Goal: Navigation & Orientation: Find specific page/section

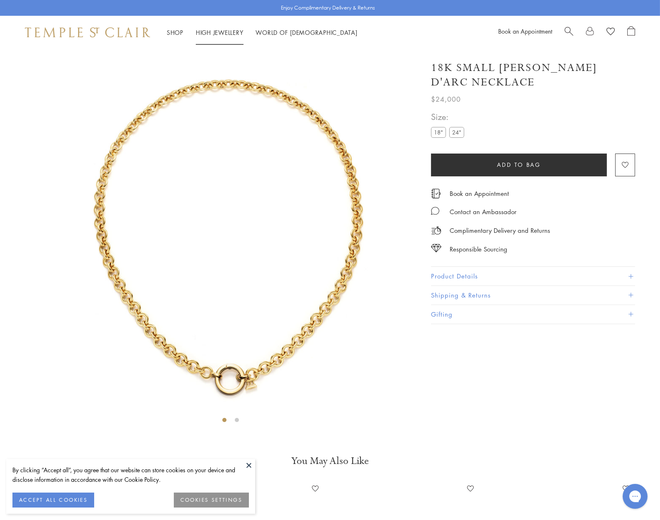
scroll to position [49, 0]
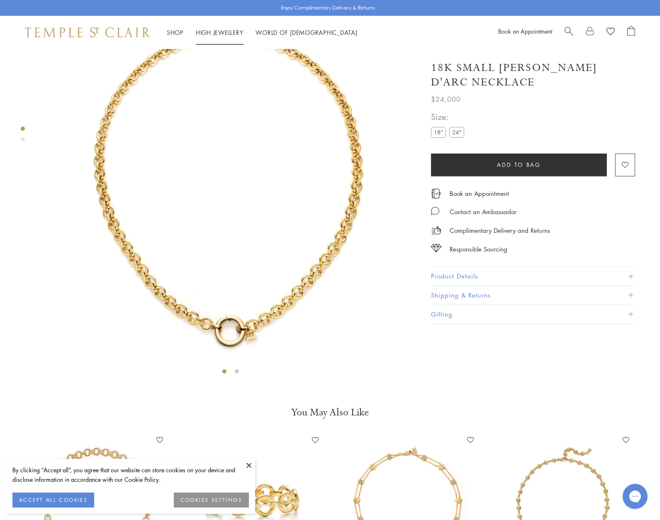
click at [212, 29] on link "High Jewellery High Jewellery" at bounding box center [220, 32] width 48 height 8
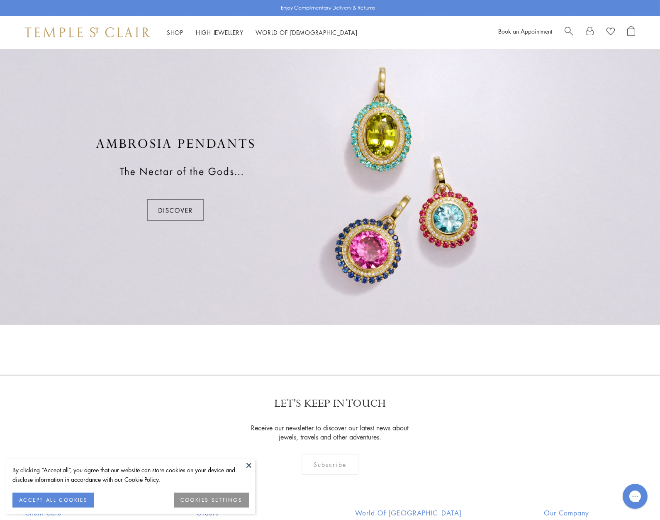
scroll to position [765, 0]
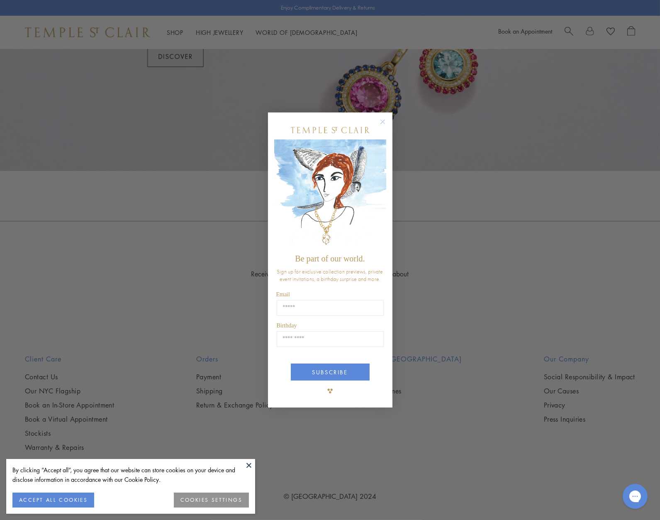
click at [381, 122] on circle "Close dialog" at bounding box center [382, 122] width 10 height 10
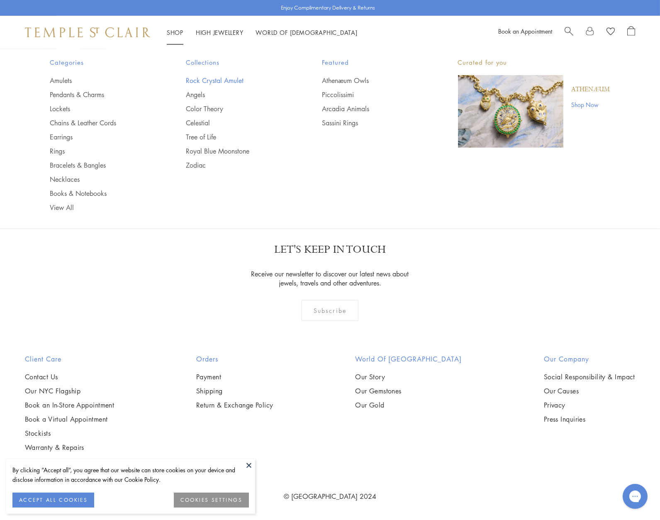
click at [216, 79] on link "Rock Crystal Amulet" at bounding box center [237, 80] width 103 height 9
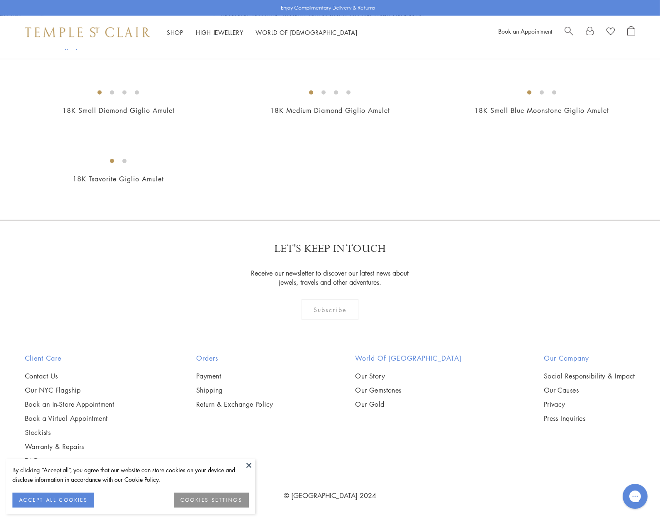
scroll to position [5799, 0]
